Goal: Information Seeking & Learning: Get advice/opinions

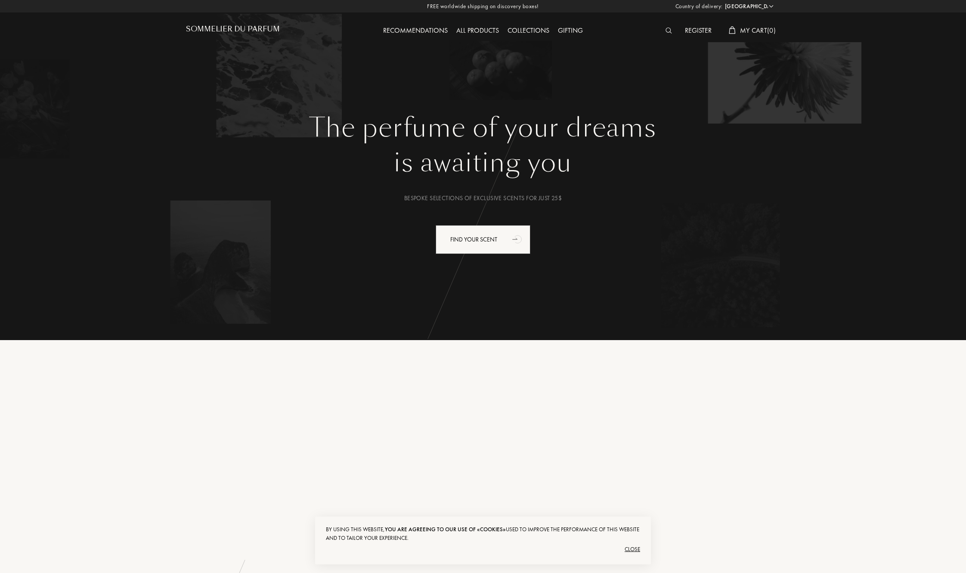
select select "US"
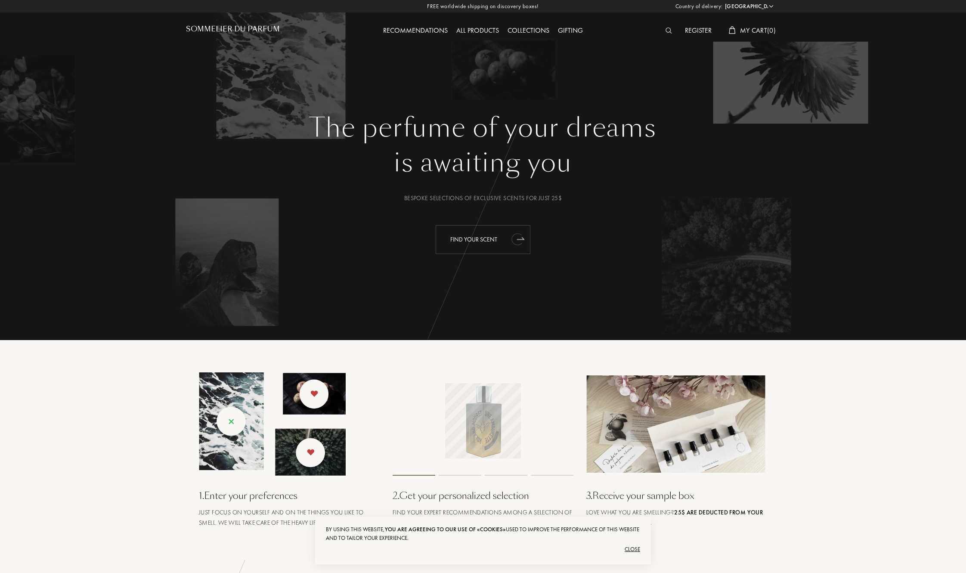
click at [471, 252] on div "Find your scent" at bounding box center [483, 239] width 95 height 29
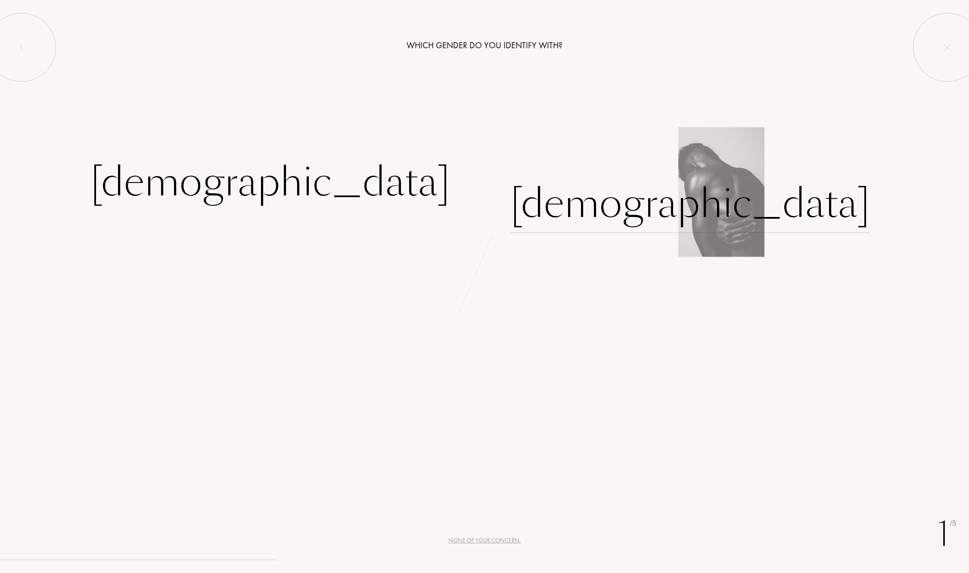
click at [546, 202] on div "Male" at bounding box center [690, 204] width 360 height 58
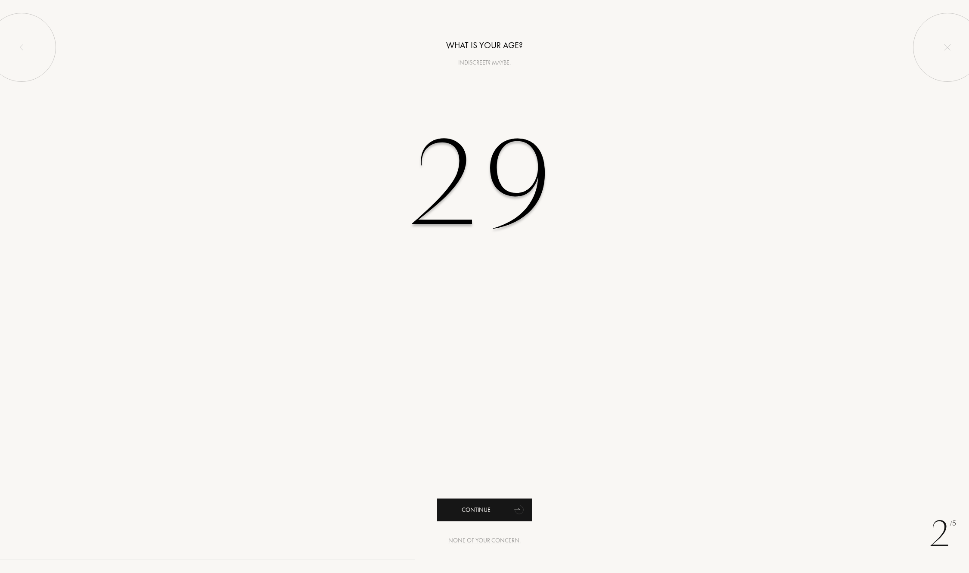
type input "29"
click at [516, 503] on icon "animation" at bounding box center [519, 509] width 17 height 17
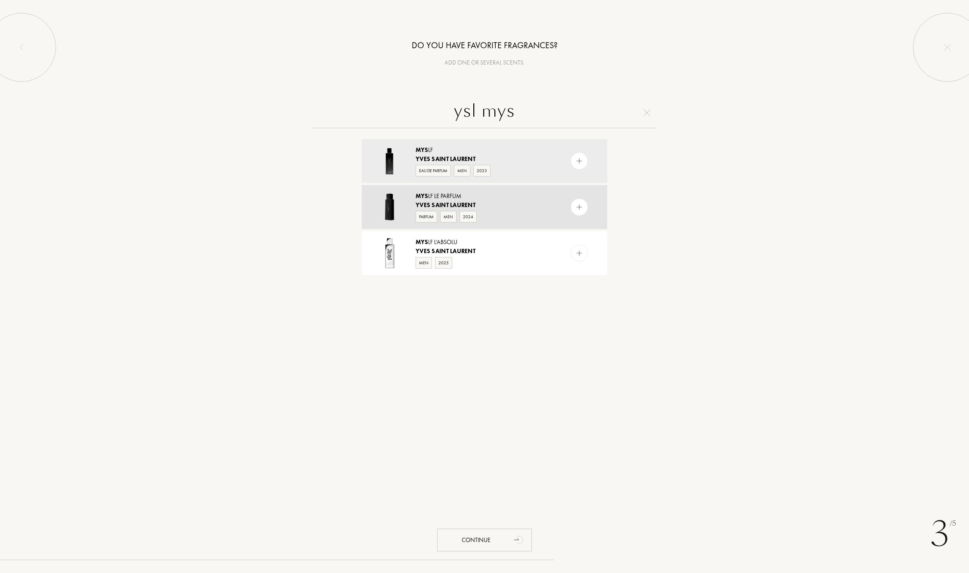
type input "ysl mys"
click at [575, 208] on img at bounding box center [579, 207] width 8 height 8
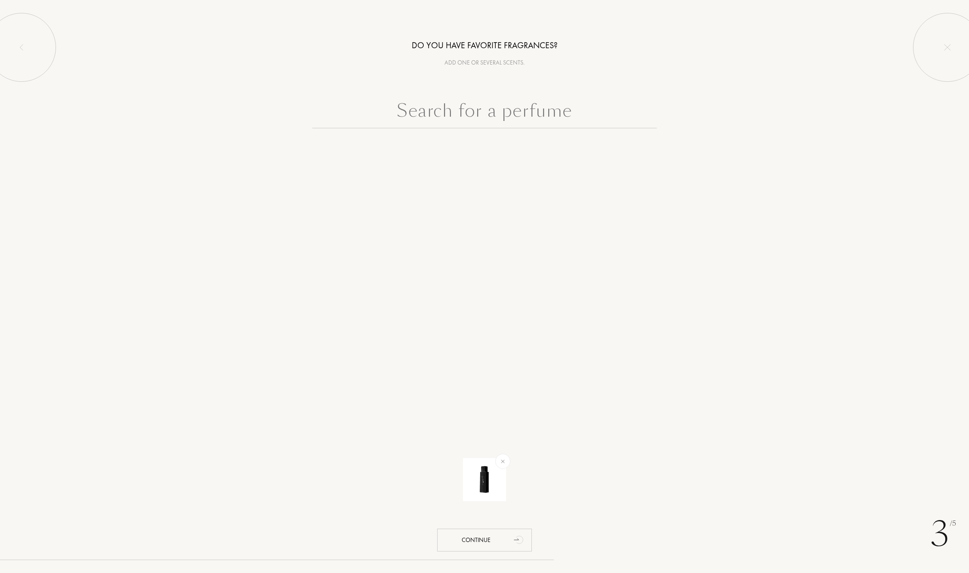
click at [517, 115] on input "text" at bounding box center [484, 112] width 345 height 31
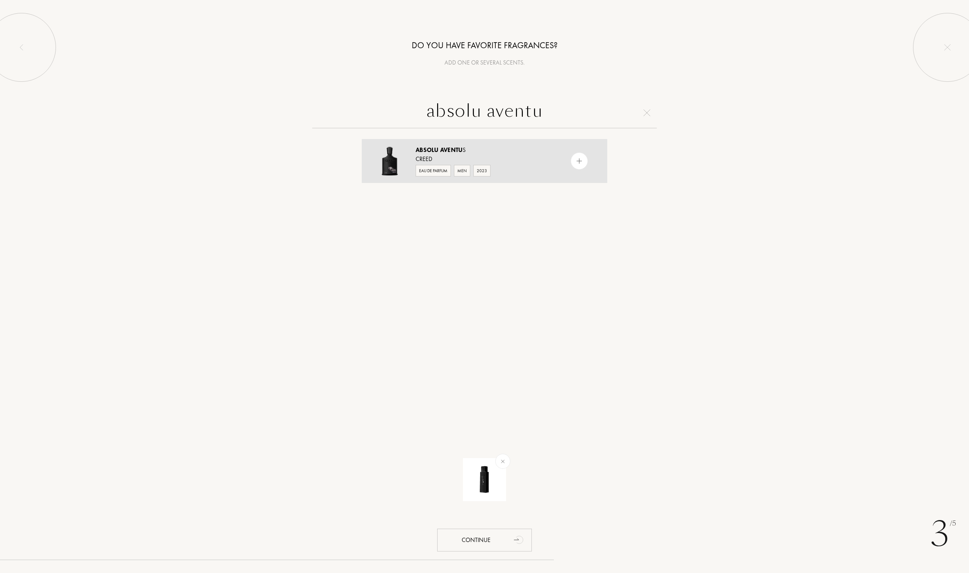
type input "absolu aventu"
click at [575, 159] on img at bounding box center [579, 161] width 8 height 8
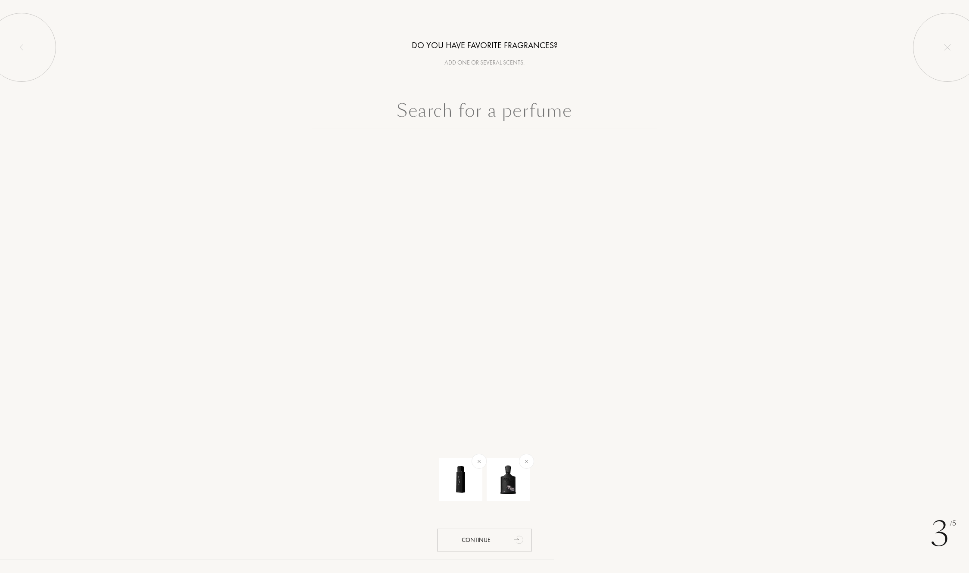
click at [543, 116] on input "text" at bounding box center [484, 112] width 345 height 31
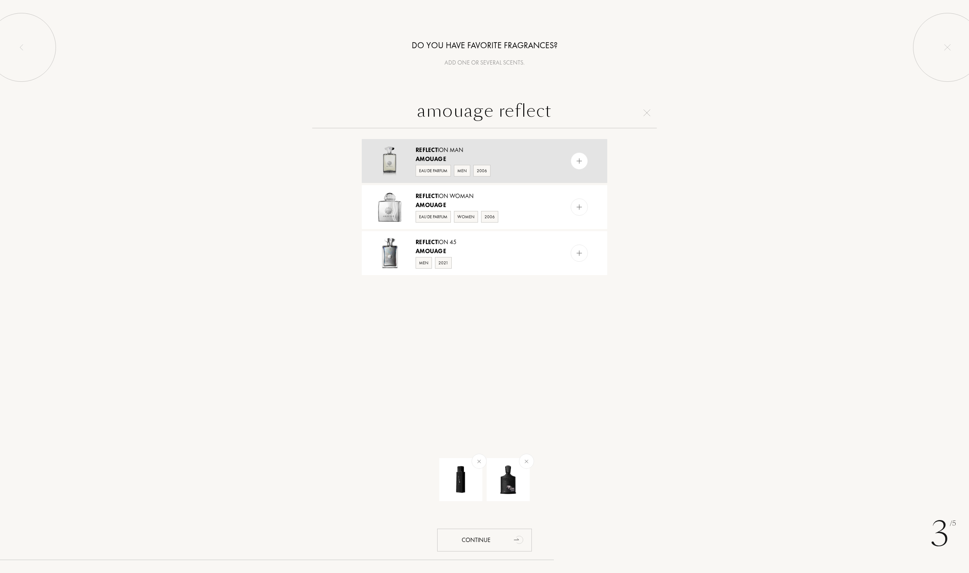
type input "amouage reflect"
click at [576, 162] on img at bounding box center [579, 161] width 8 height 8
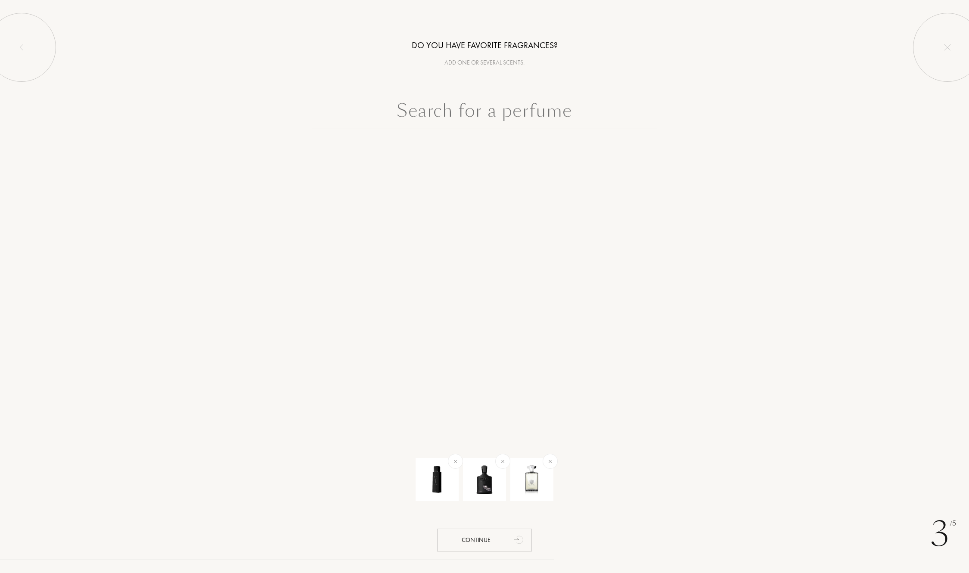
click at [572, 121] on input "text" at bounding box center [484, 112] width 345 height 31
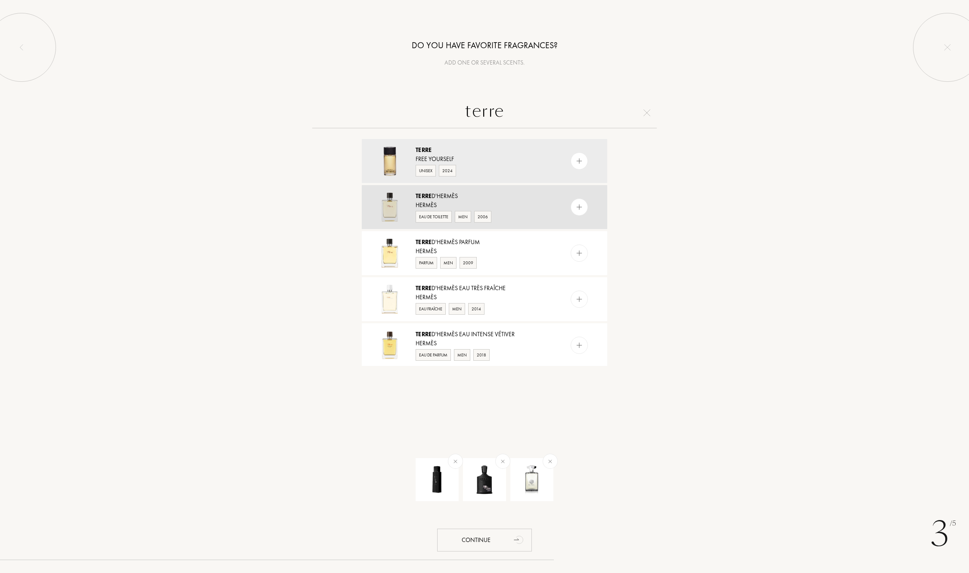
type input "terre"
click at [577, 208] on img at bounding box center [579, 207] width 8 height 8
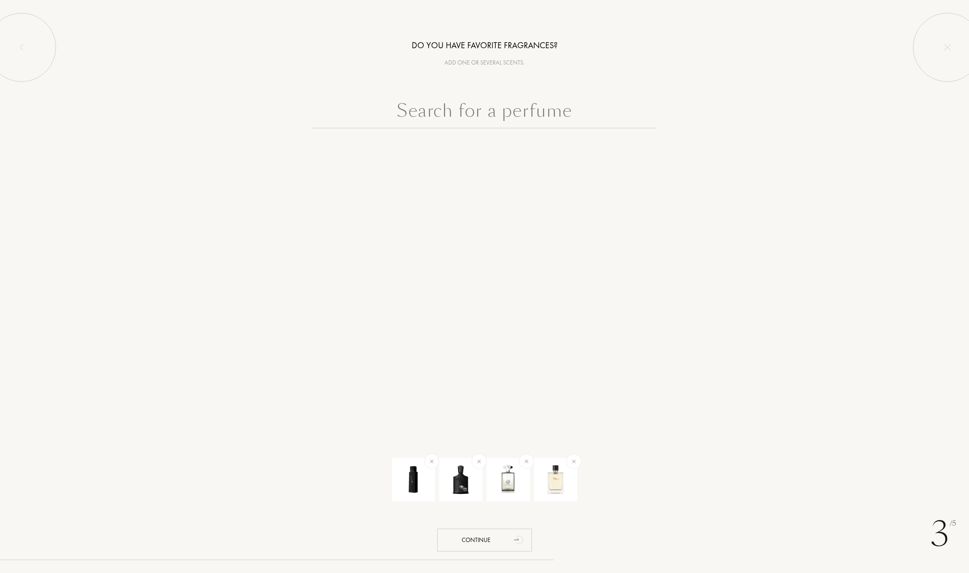
click at [508, 118] on input "text" at bounding box center [484, 112] width 345 height 31
click at [456, 538] on div "Continue" at bounding box center [484, 540] width 95 height 23
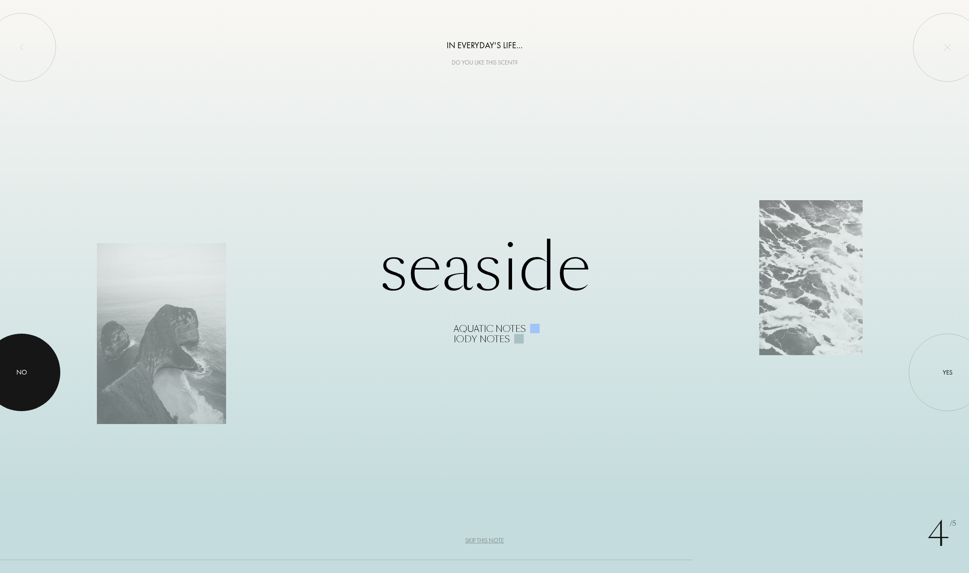
click at [15, 373] on div at bounding box center [22, 373] width 78 height 78
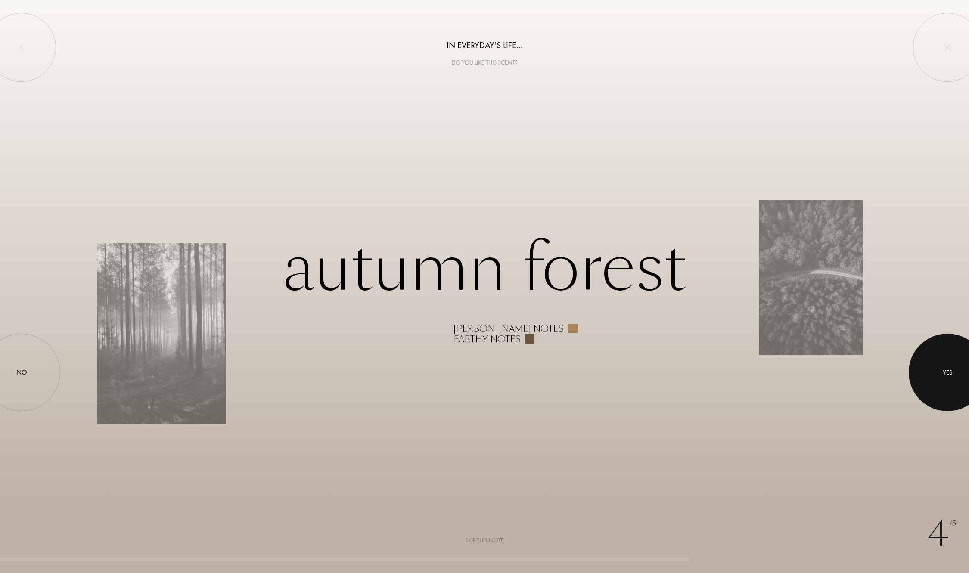
click at [945, 379] on div at bounding box center [948, 373] width 78 height 78
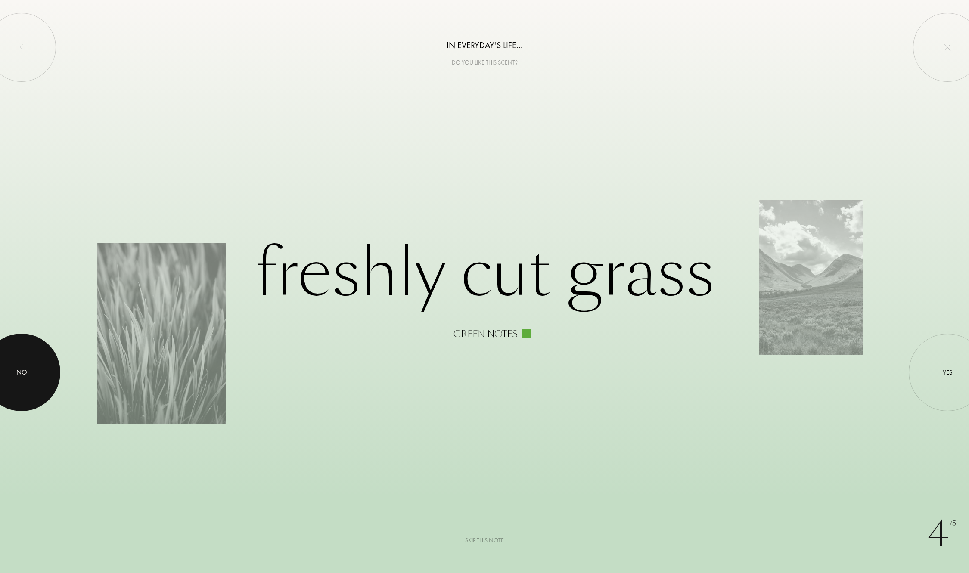
click at [19, 384] on div at bounding box center [22, 373] width 78 height 78
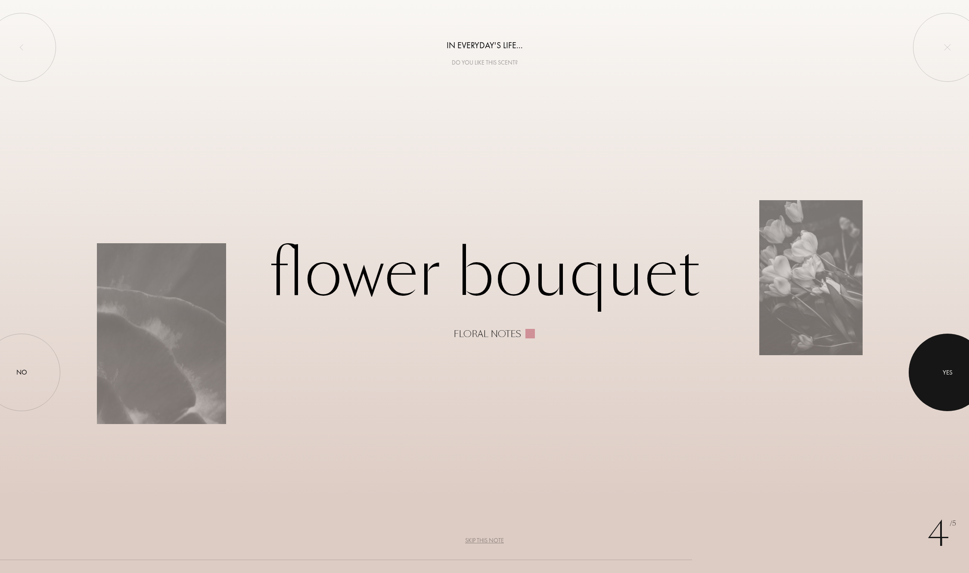
click at [955, 366] on div at bounding box center [948, 373] width 78 height 78
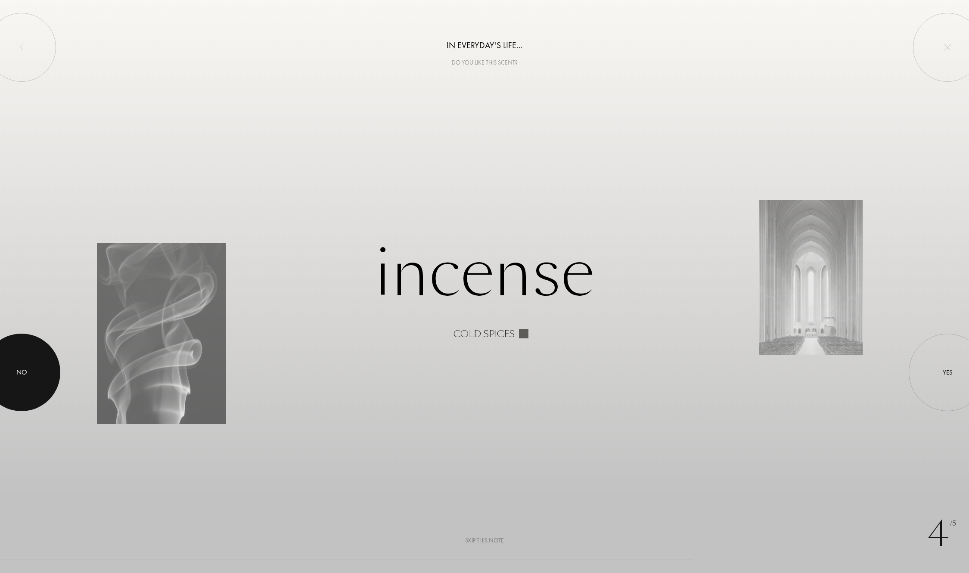
click at [31, 369] on div at bounding box center [22, 373] width 78 height 78
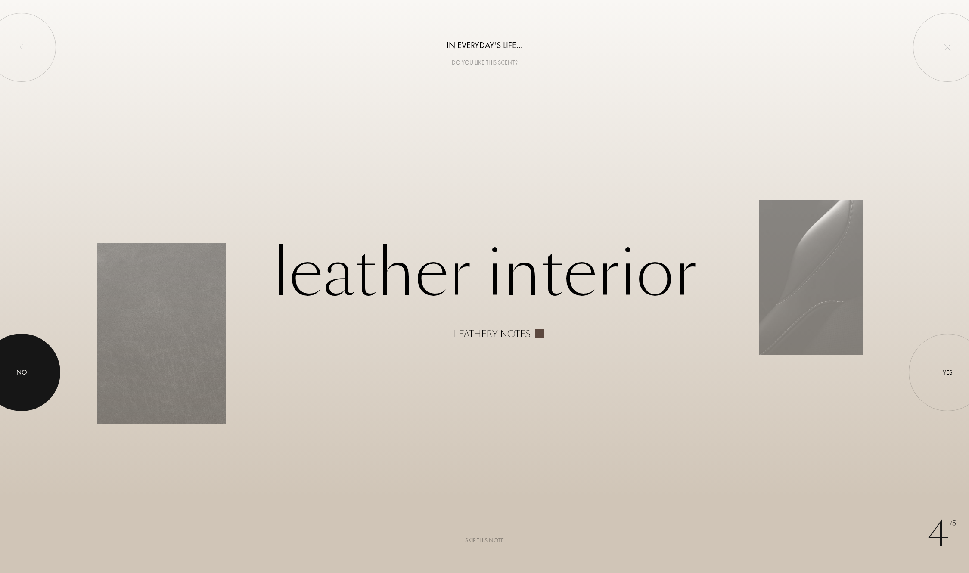
click at [31, 370] on div at bounding box center [22, 373] width 78 height 78
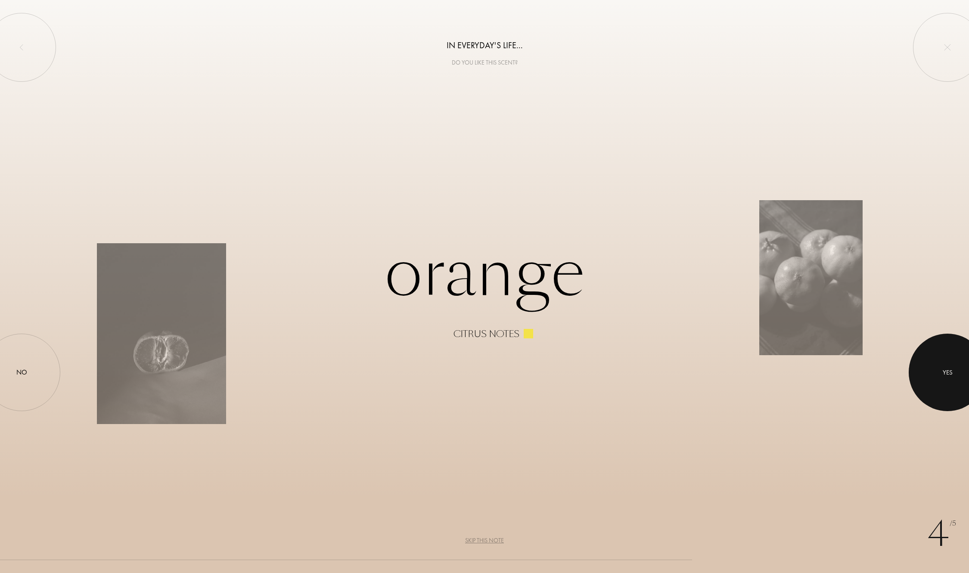
click at [922, 367] on div at bounding box center [948, 373] width 78 height 78
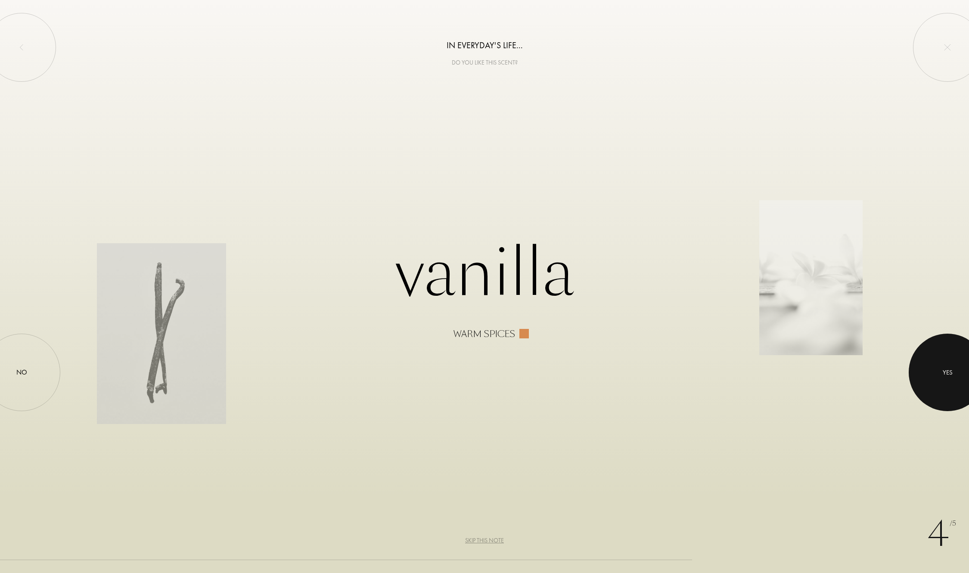
click at [944, 353] on div at bounding box center [948, 373] width 78 height 78
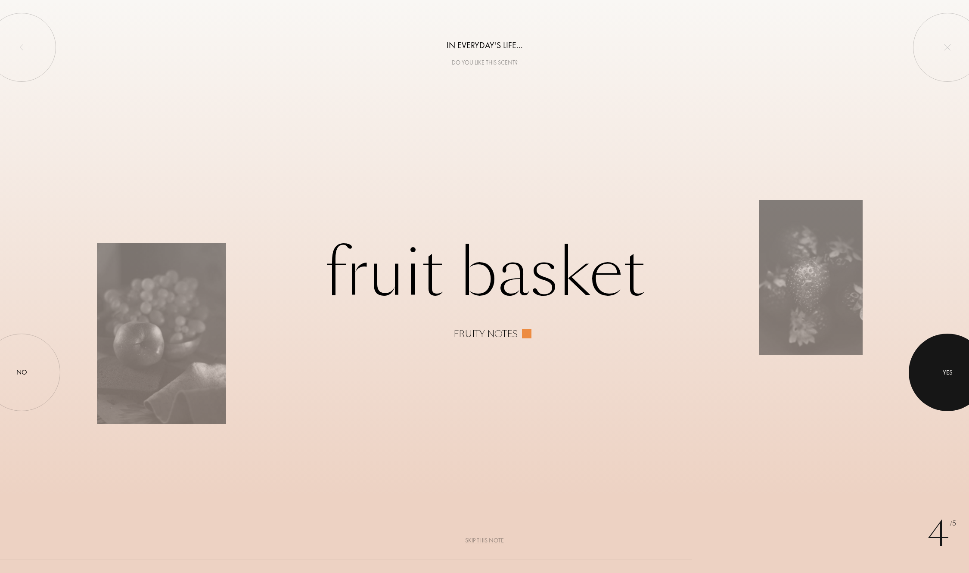
click at [943, 372] on div "Yes" at bounding box center [948, 373] width 10 height 10
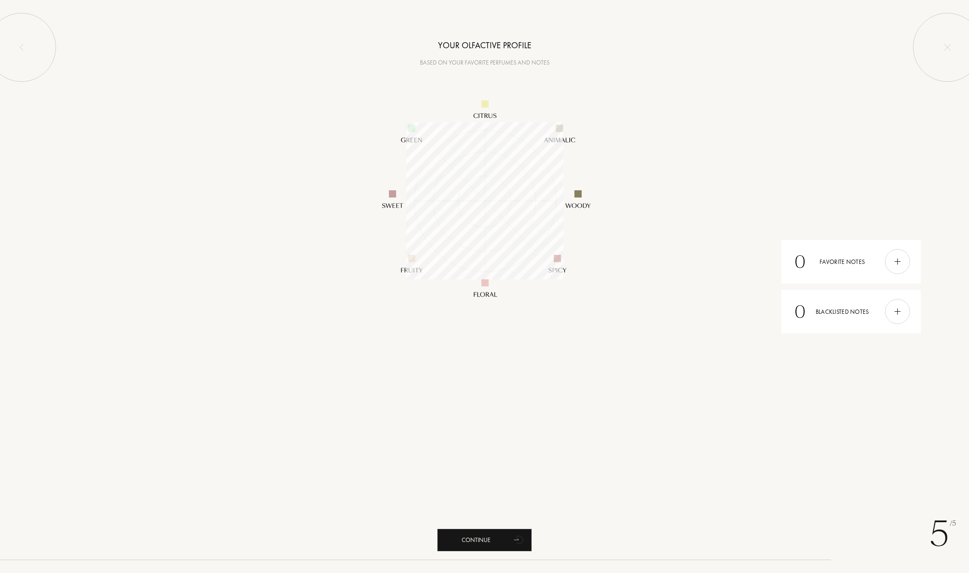
scroll to position [157, 157]
click at [506, 544] on div "Continue" at bounding box center [484, 540] width 95 height 23
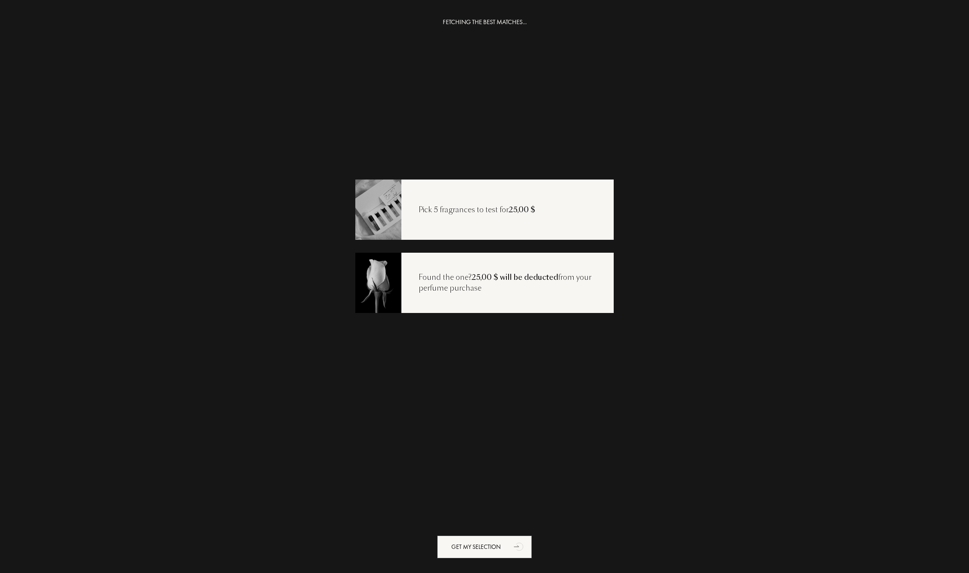
scroll to position [17, 0]
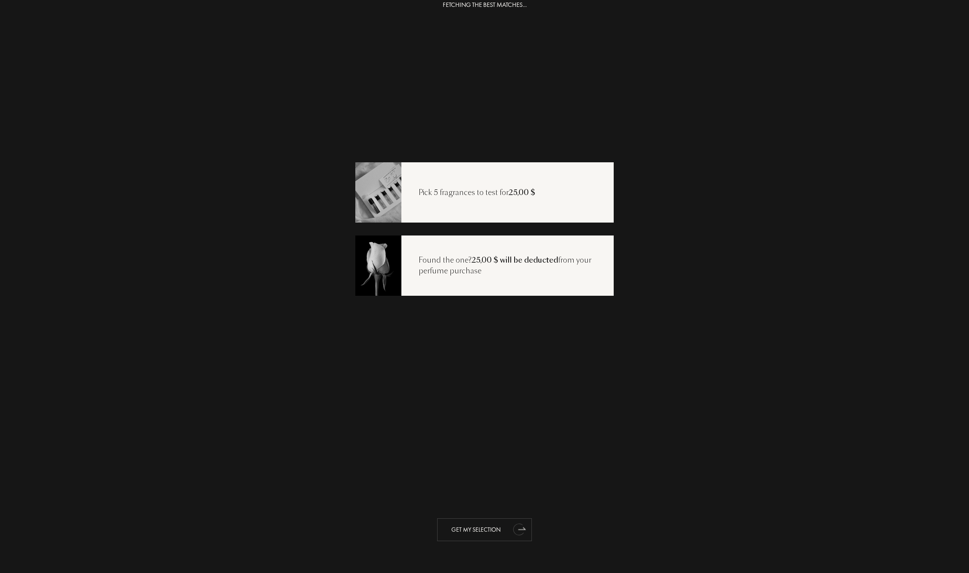
click at [494, 532] on div "Get my selection" at bounding box center [484, 530] width 95 height 23
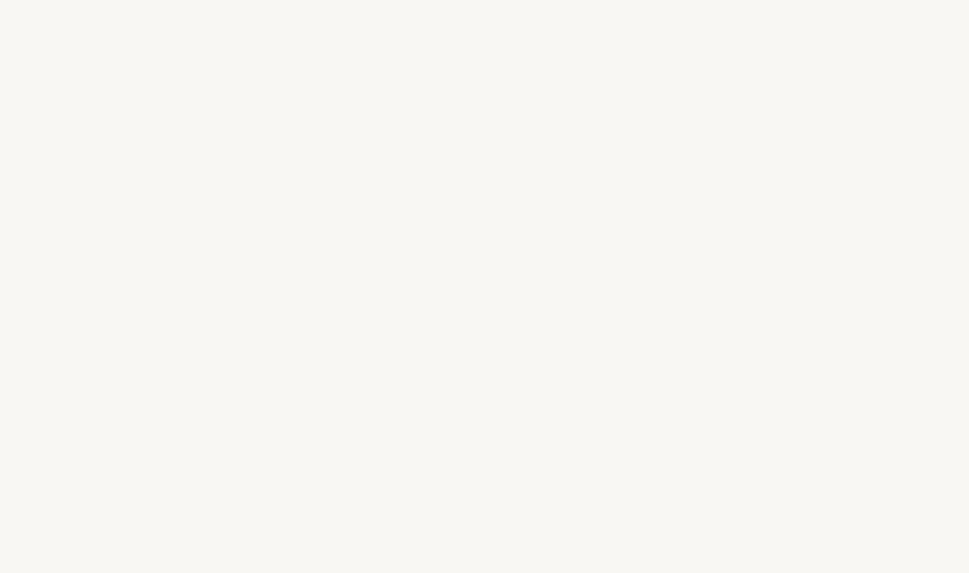
select select "US"
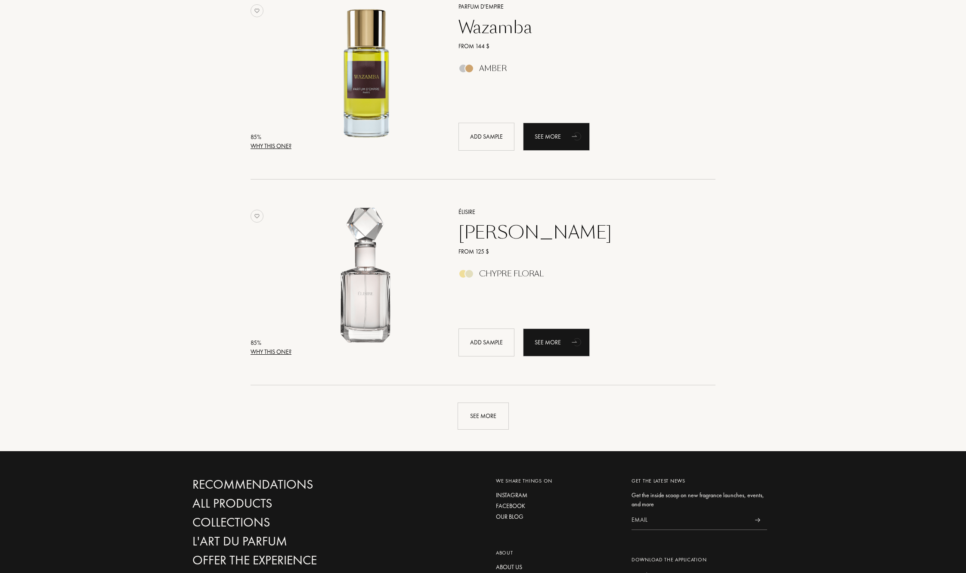
scroll to position [1766, 0]
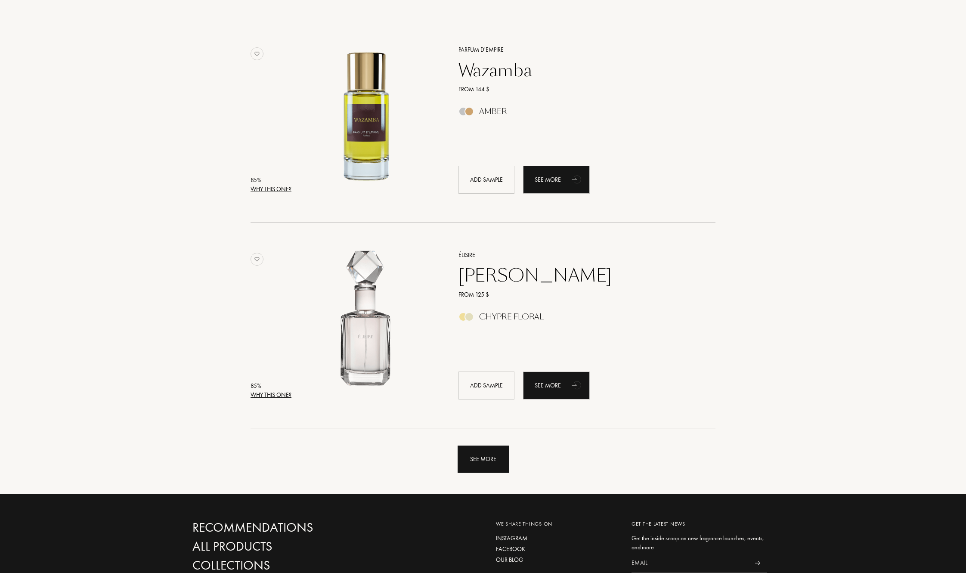
click at [490, 451] on div "See more" at bounding box center [483, 459] width 51 height 27
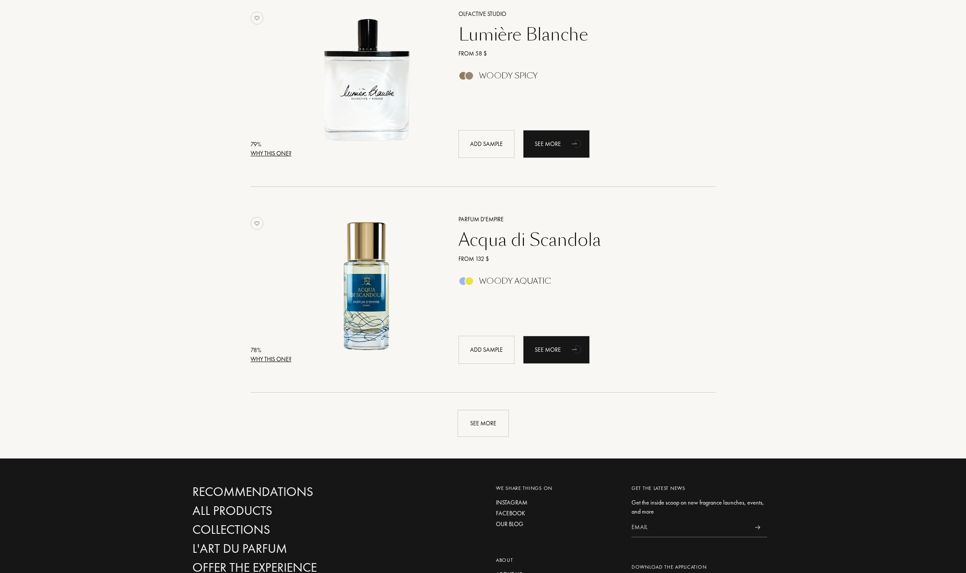
scroll to position [3919, 0]
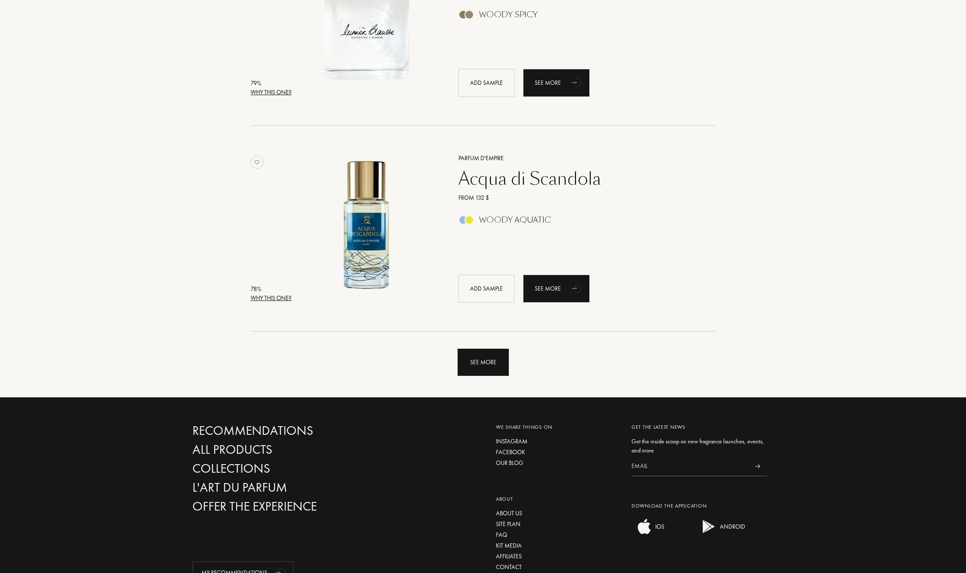
click at [485, 367] on div "See more" at bounding box center [483, 362] width 51 height 27
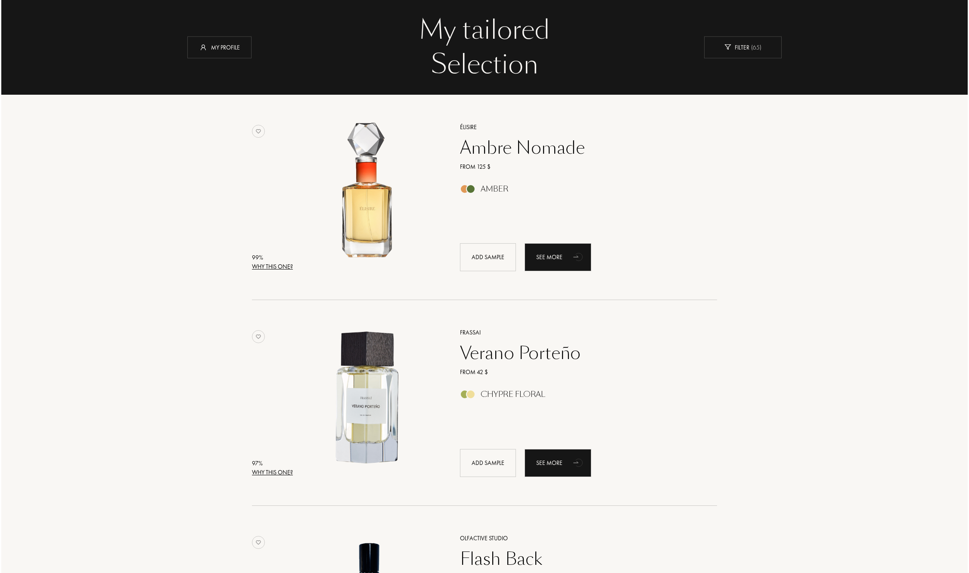
scroll to position [86, 0]
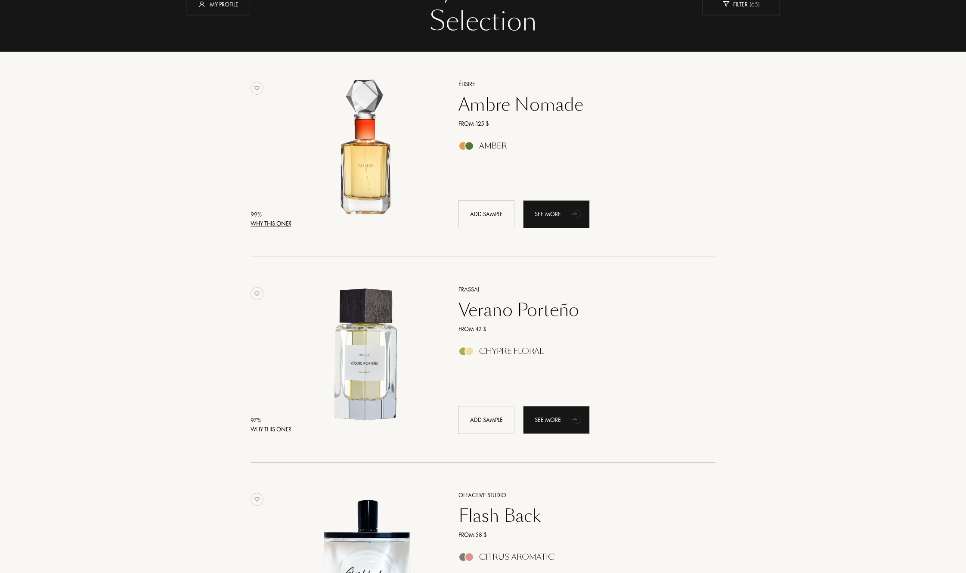
click at [279, 222] on div "Why this one?" at bounding box center [271, 223] width 41 height 9
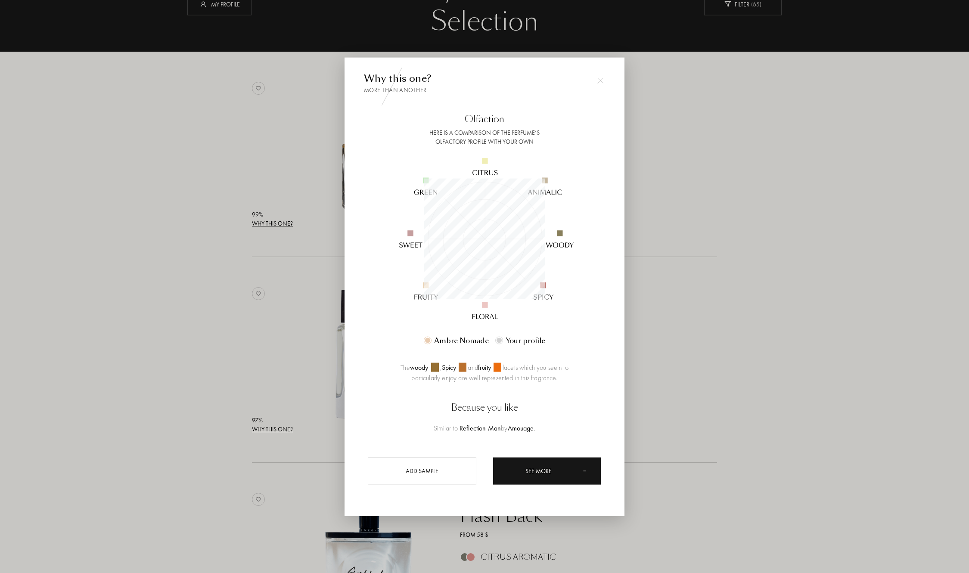
scroll to position [121, 121]
click at [707, 433] on div at bounding box center [484, 286] width 969 height 573
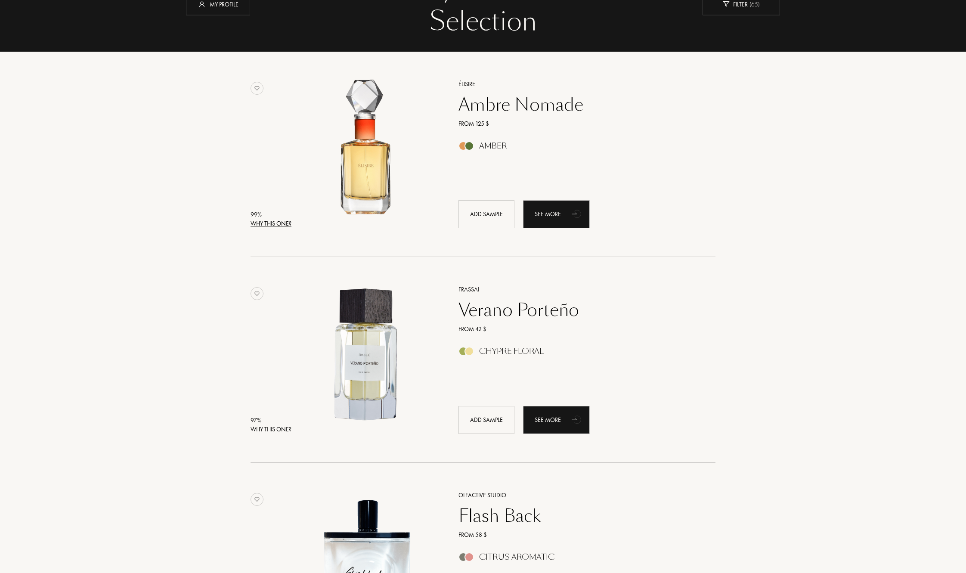
click at [289, 427] on div "Why this one?" at bounding box center [271, 429] width 41 height 9
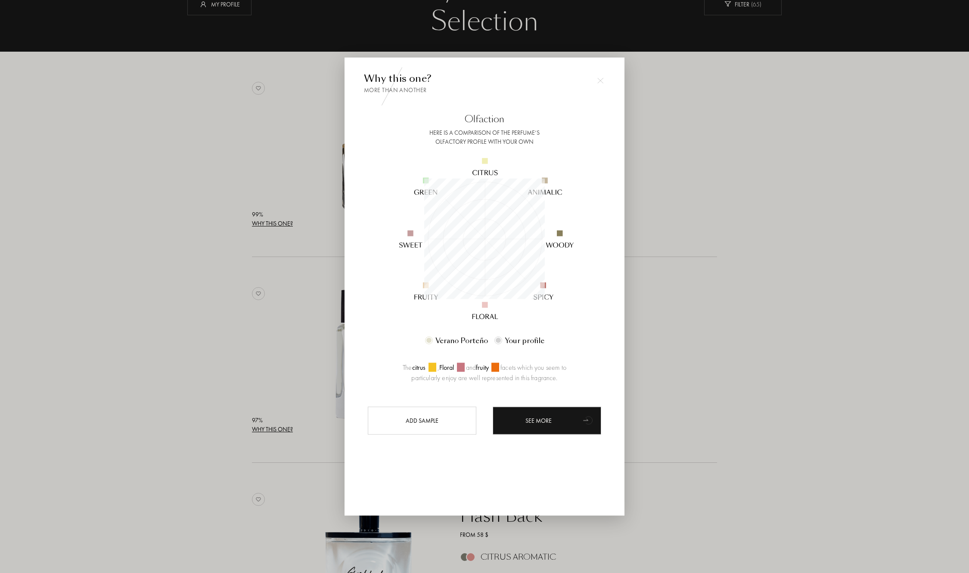
click at [661, 379] on div at bounding box center [484, 286] width 969 height 573
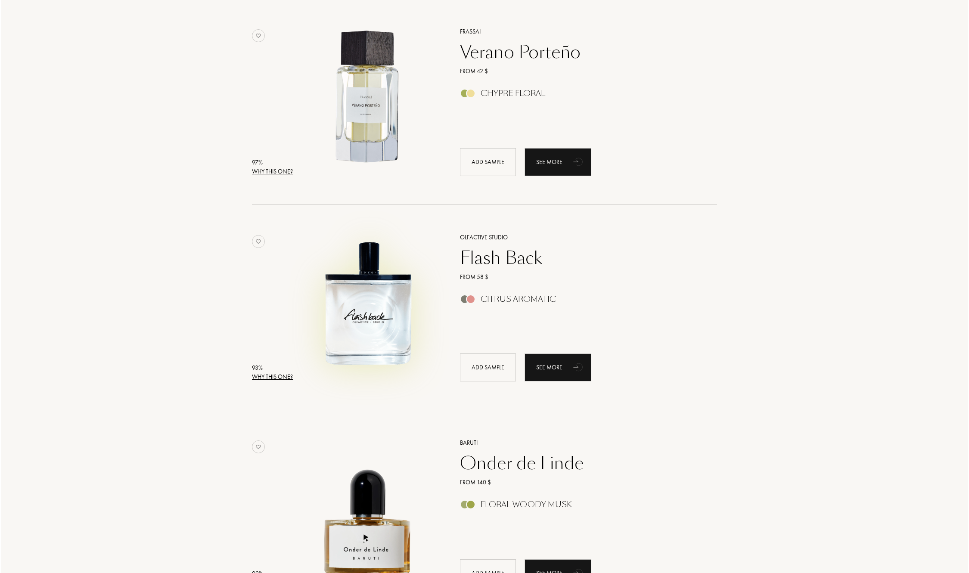
scroll to position [345, 0]
click at [269, 376] on div "Why this one?" at bounding box center [271, 376] width 41 height 9
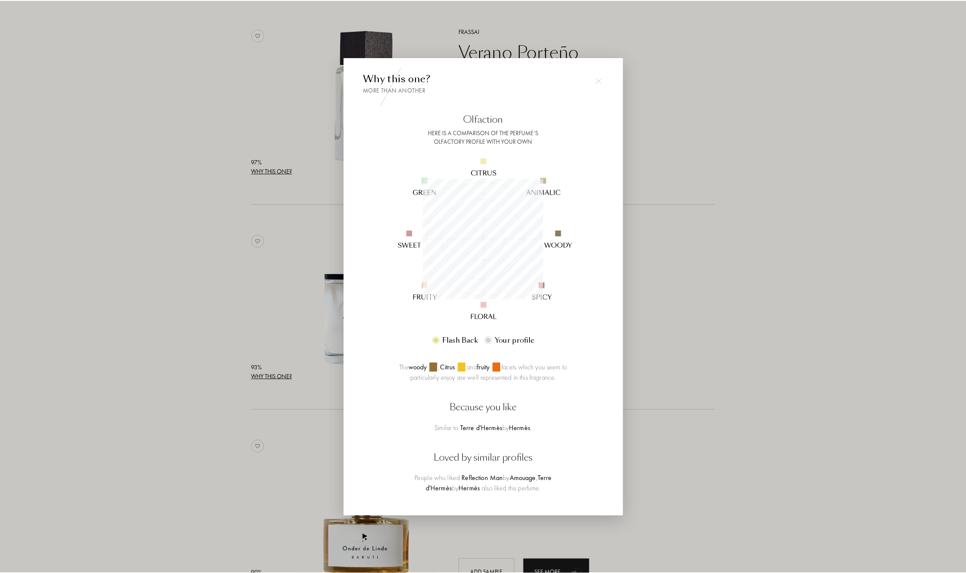
scroll to position [121, 121]
click at [660, 500] on div at bounding box center [484, 286] width 969 height 573
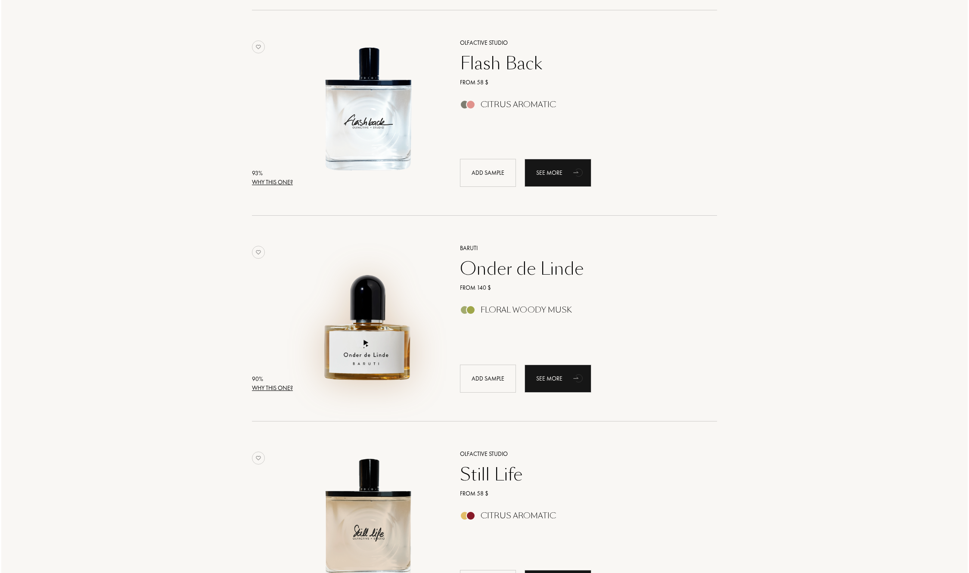
scroll to position [560, 0]
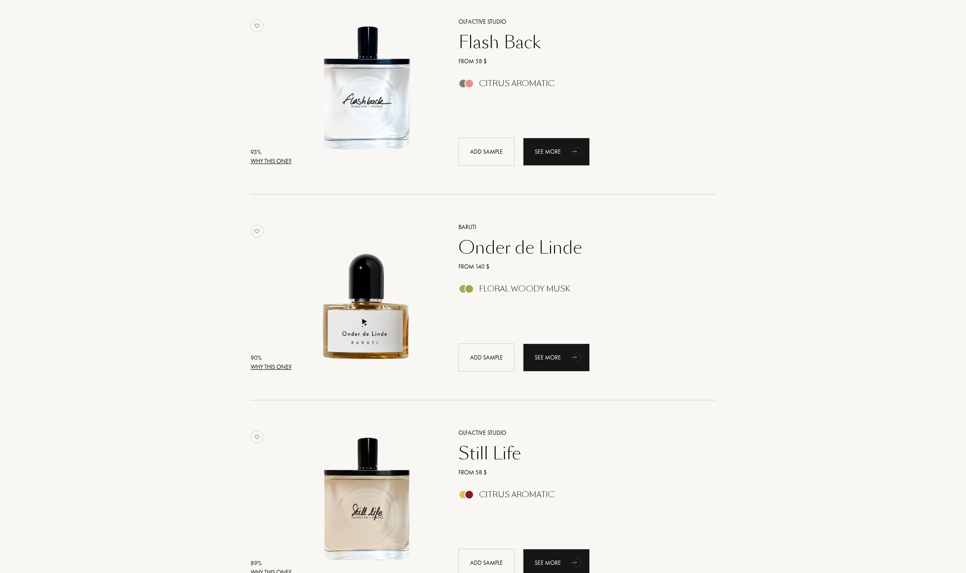
click at [267, 368] on div "Why this one?" at bounding box center [271, 367] width 41 height 9
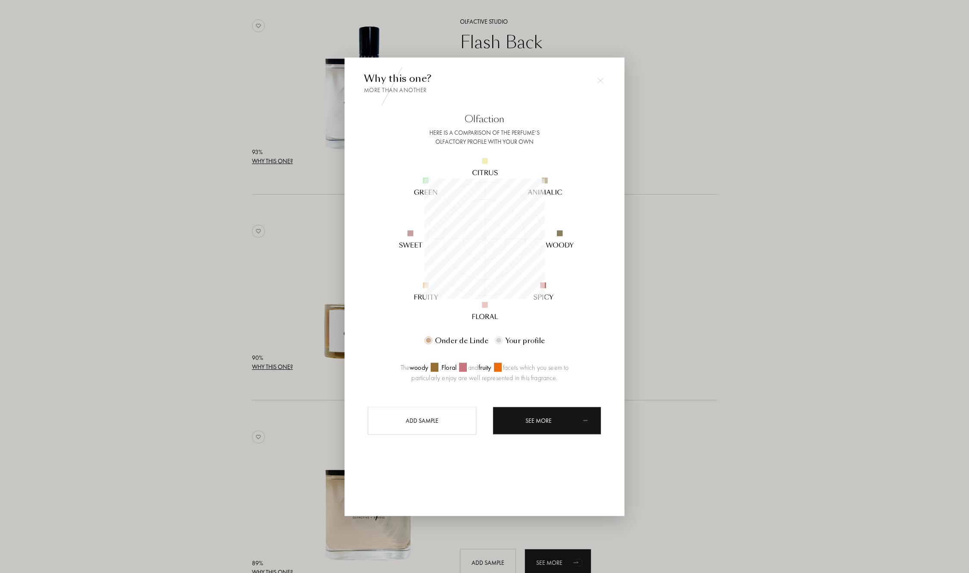
scroll to position [121, 121]
click at [680, 413] on div at bounding box center [484, 286] width 969 height 573
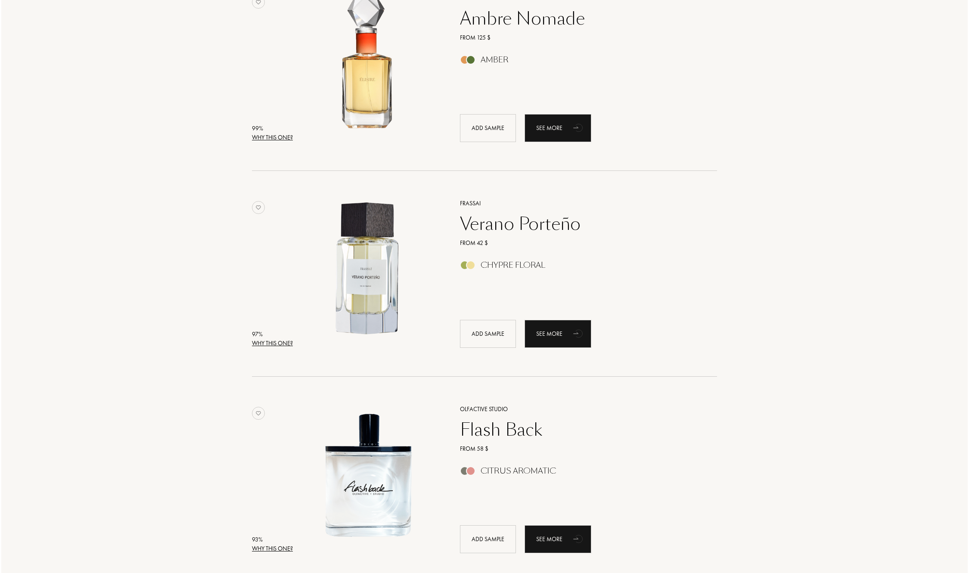
scroll to position [43, 0]
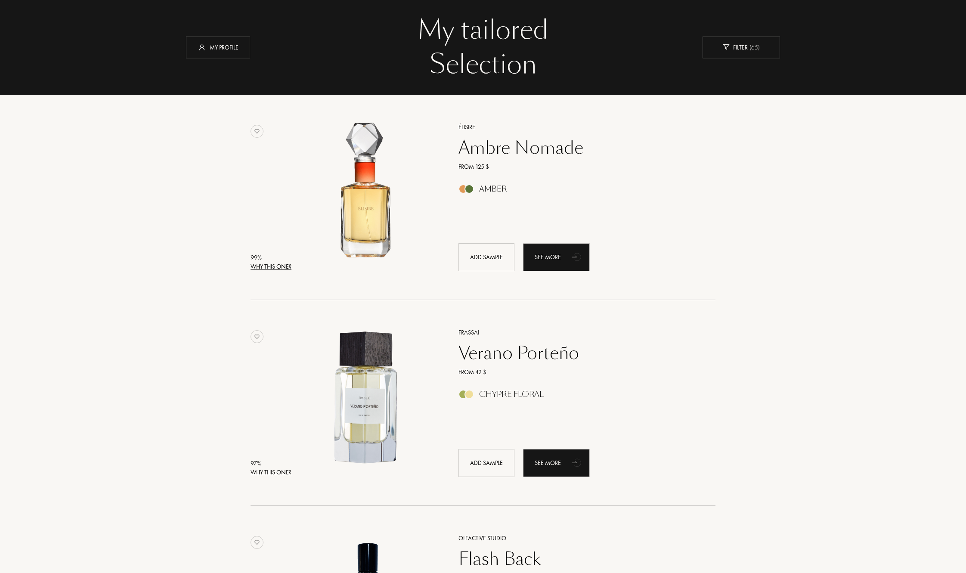
click at [272, 474] on div "Why this one?" at bounding box center [271, 472] width 41 height 9
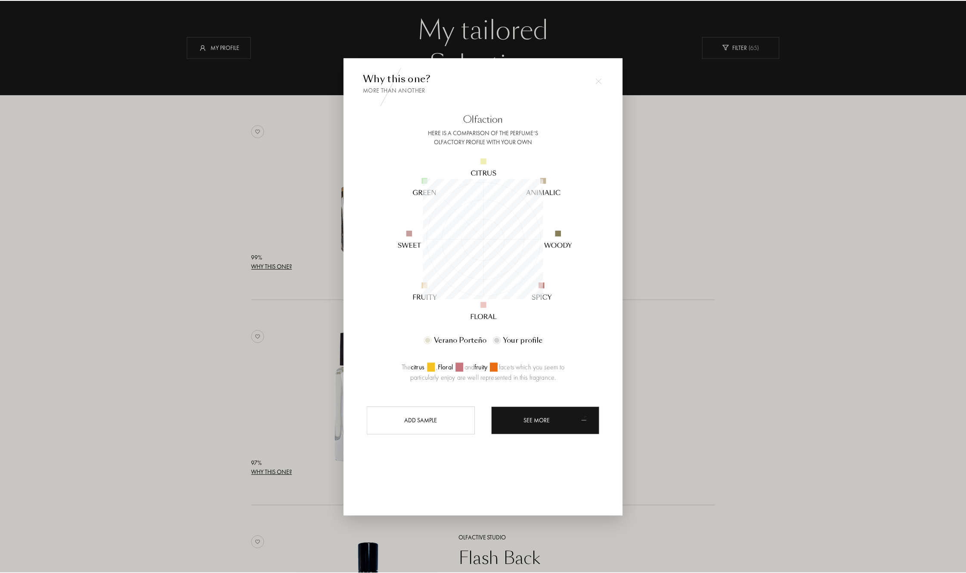
scroll to position [121, 121]
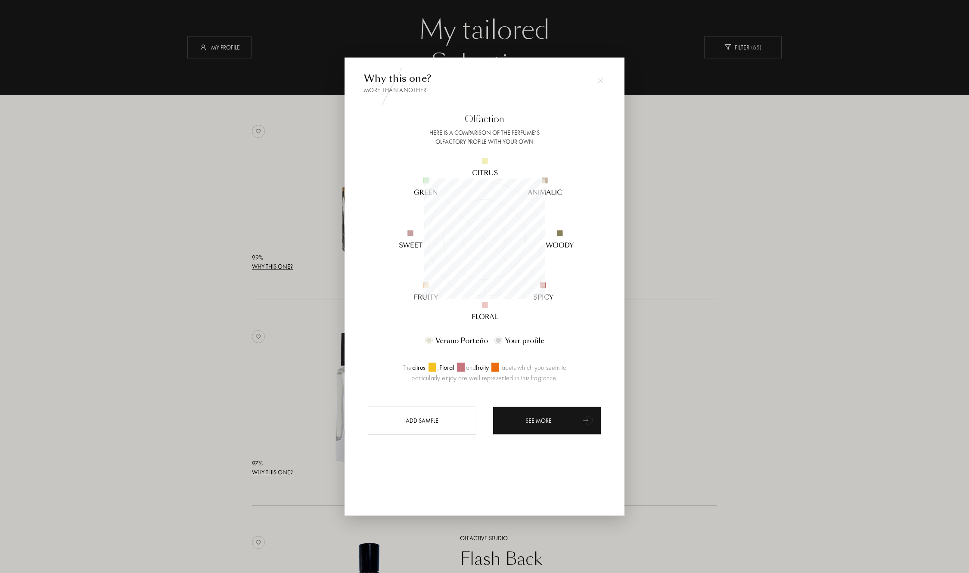
click at [687, 396] on div at bounding box center [484, 286] width 969 height 573
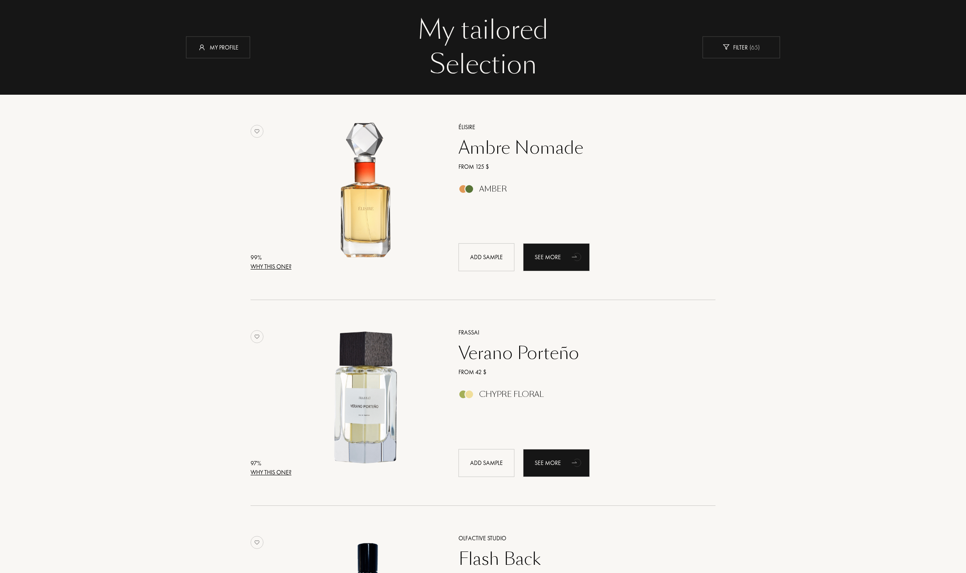
click at [516, 148] on div "Ambre Nomade" at bounding box center [577, 147] width 251 height 21
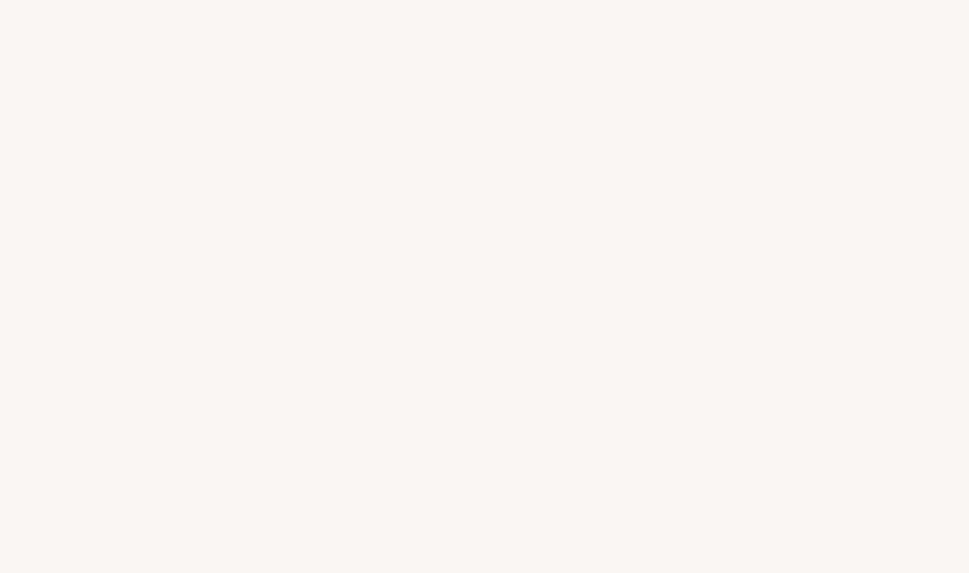
select select "US"
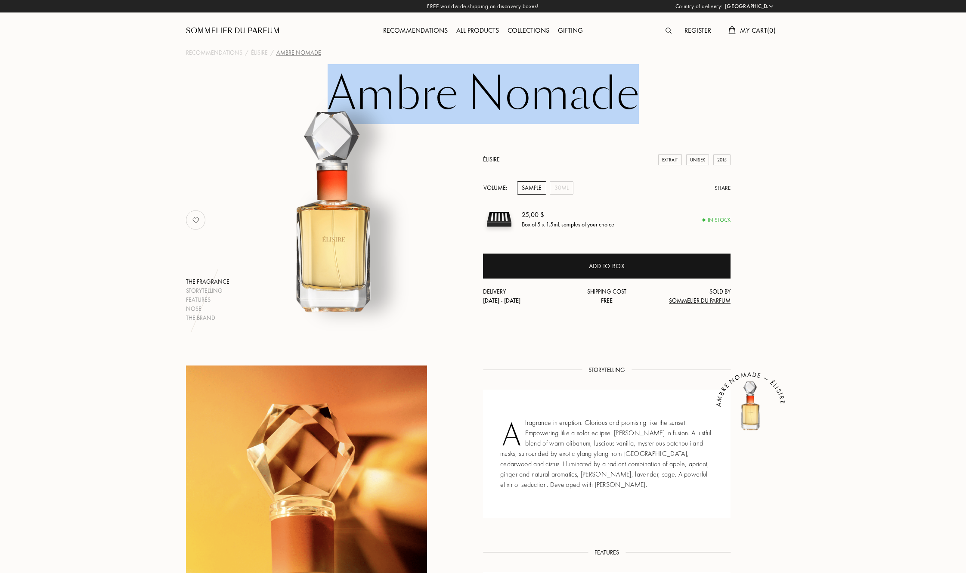
drag, startPoint x: 333, startPoint y: 87, endPoint x: 627, endPoint y: 92, distance: 293.8
click at [627, 92] on h1 "Ambre Nomade" at bounding box center [483, 94] width 431 height 47
click at [470, 106] on h1 "Ambre Nomade" at bounding box center [483, 94] width 431 height 47
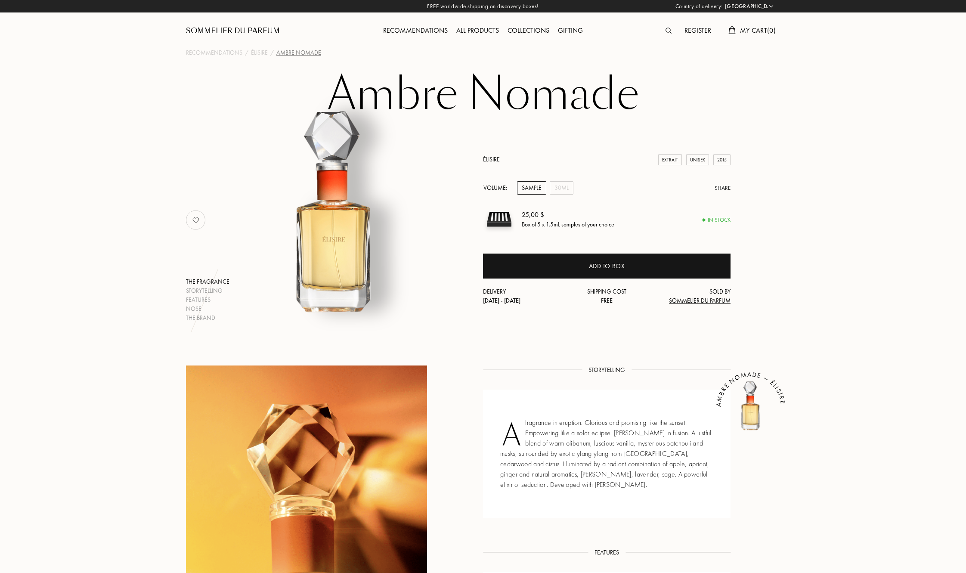
click at [481, 27] on div "All products" at bounding box center [477, 30] width 51 height 11
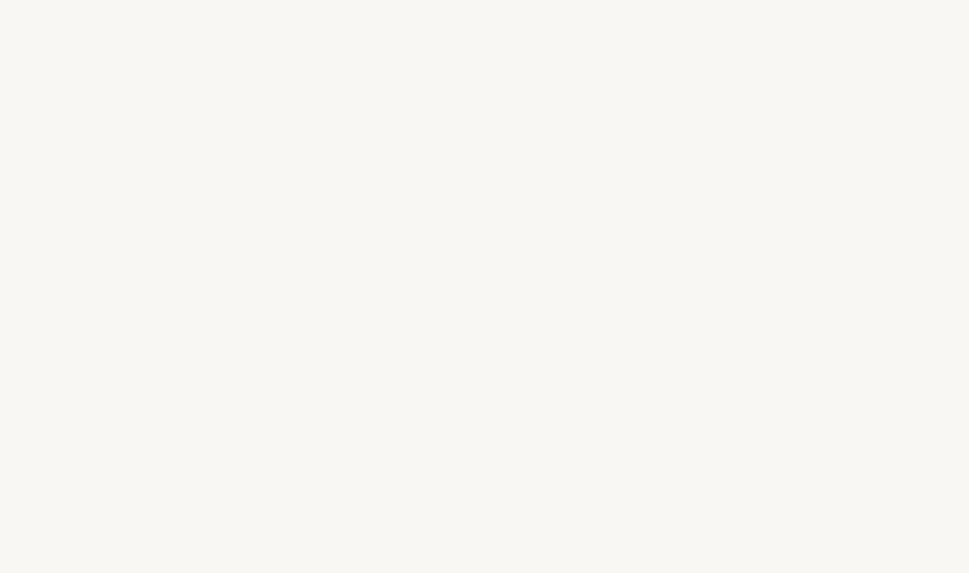
select select "US"
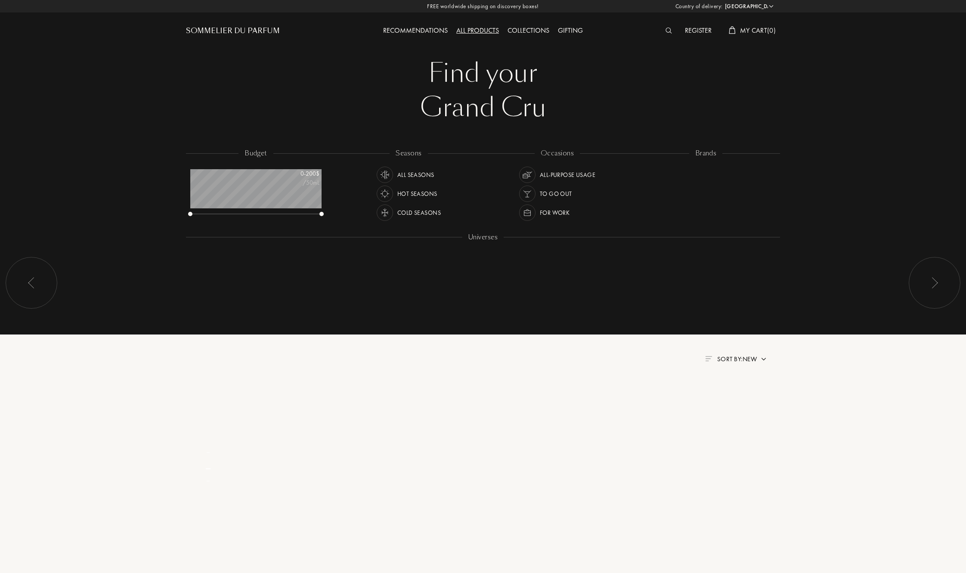
scroll to position [43, 131]
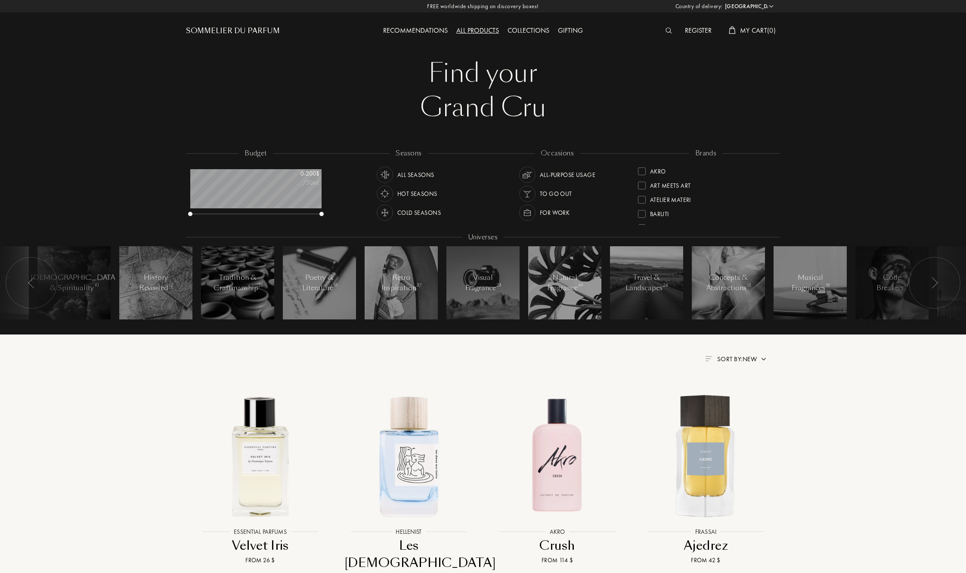
click at [669, 29] on img at bounding box center [669, 31] width 6 height 6
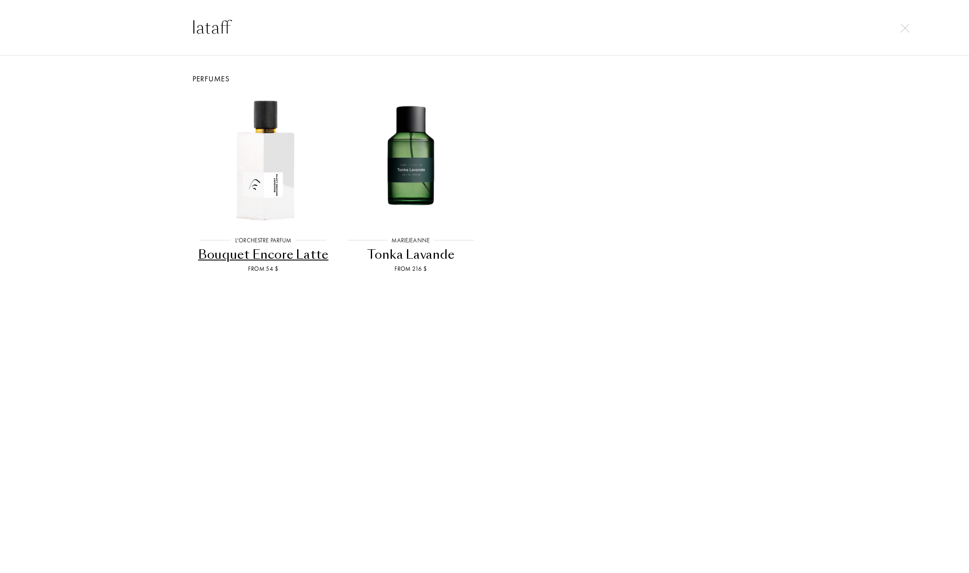
type input "lataffa"
